Goal: Transaction & Acquisition: Purchase product/service

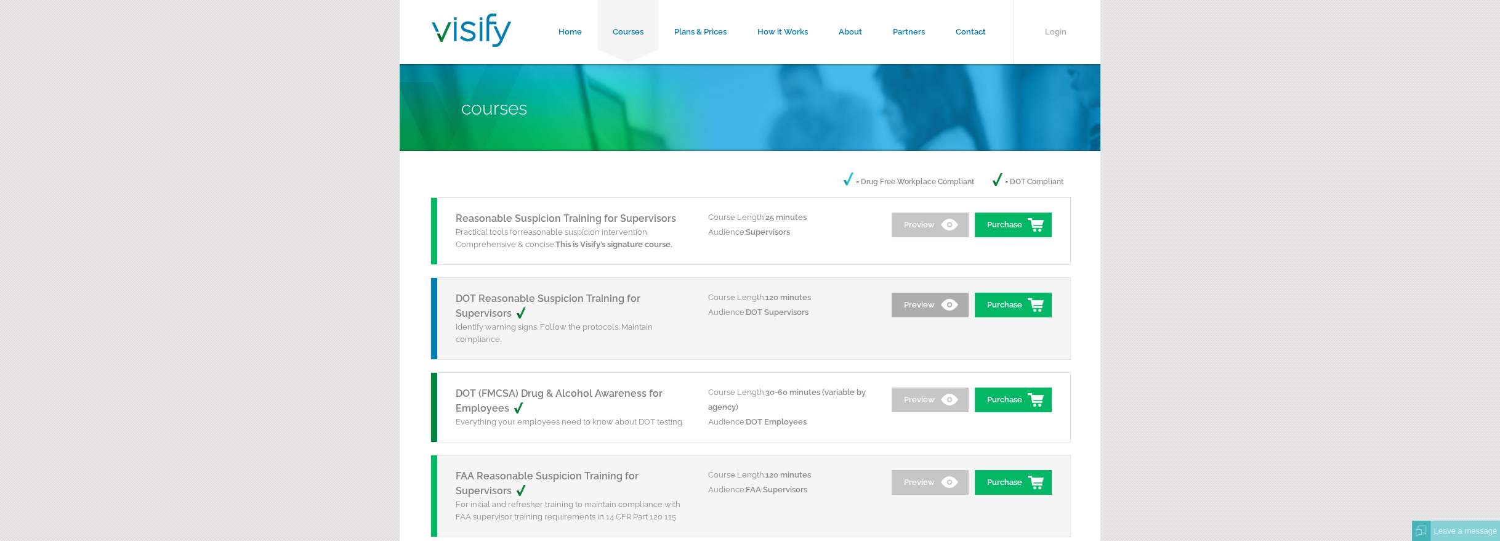
click at [893, 209] on link "Preview" at bounding box center [930, 304] width 77 height 25
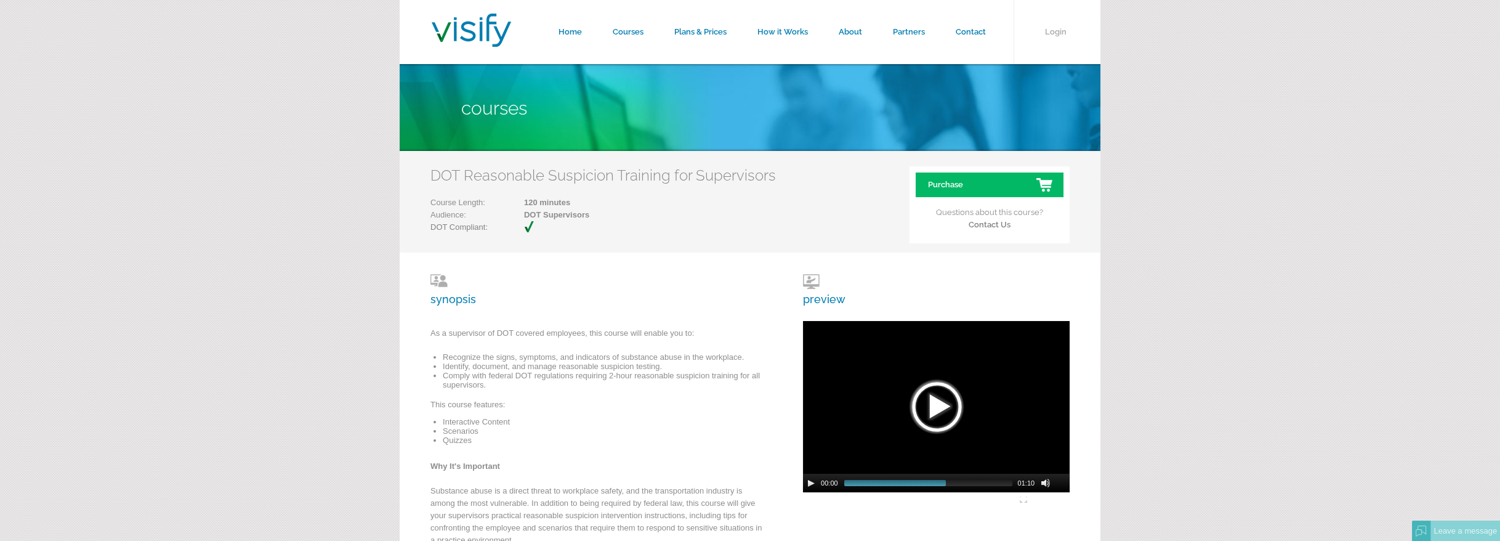
click at [941, 409] on div at bounding box center [937, 407] width 62 height 62
click at [945, 251] on div "DOT Reasonable Suspicion Training for Supervisors Course Length: 120 minutes Au…" at bounding box center [750, 202] width 701 height 102
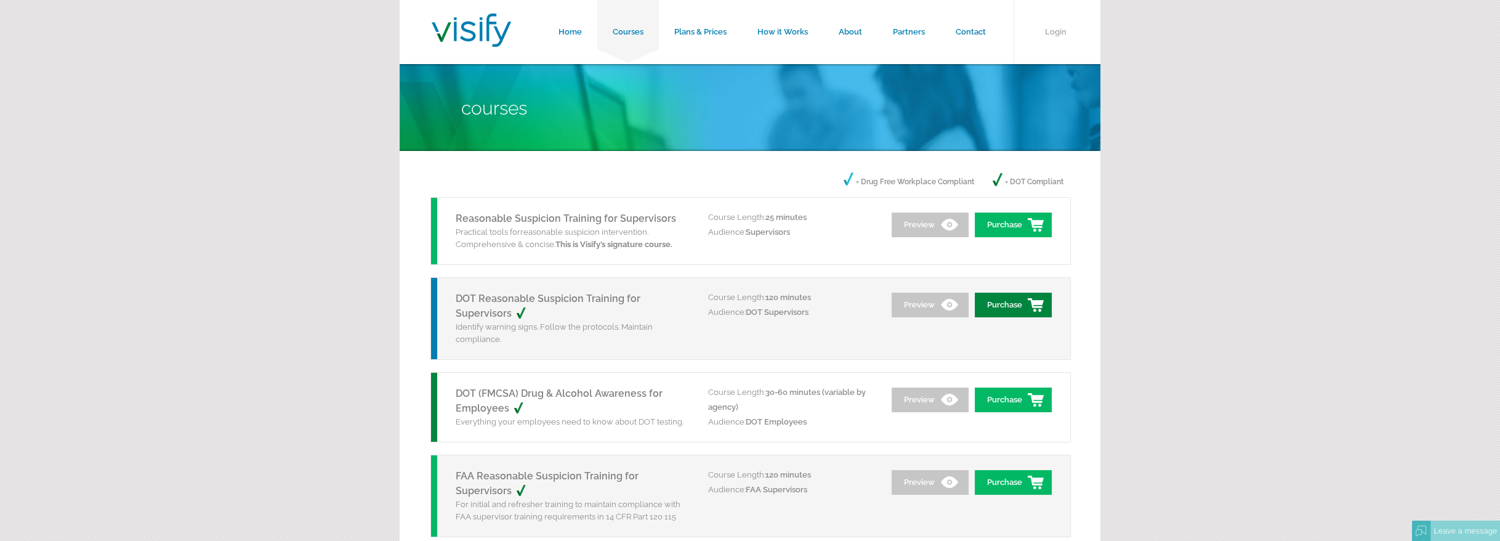
click at [998, 305] on link "Purchase" at bounding box center [1013, 304] width 77 height 25
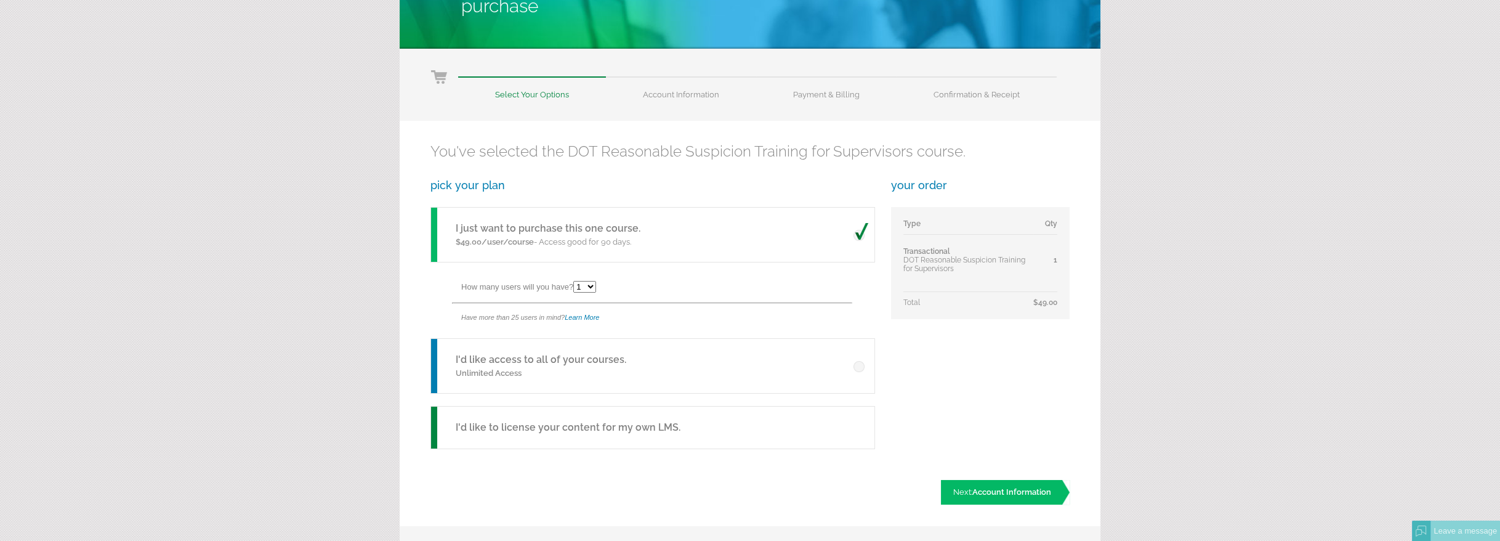
scroll to position [205, 0]
